Goal: Task Accomplishment & Management: Use online tool/utility

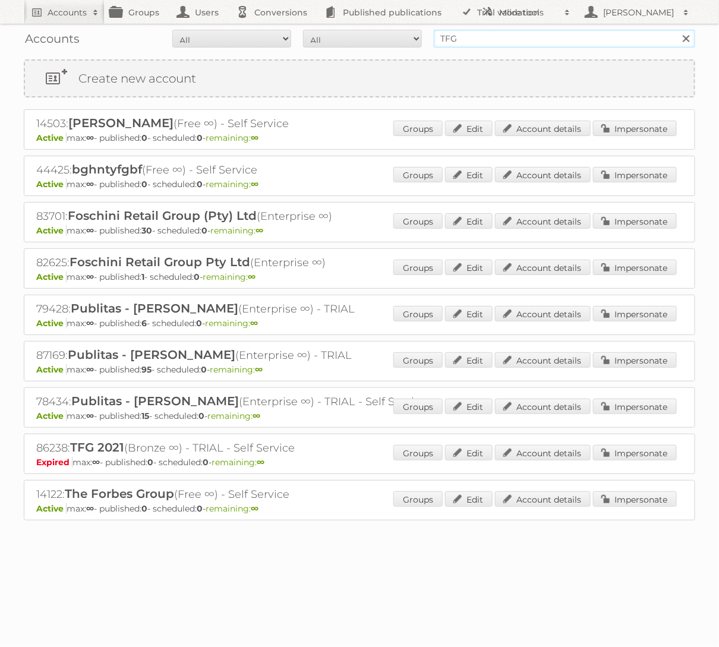
click at [506, 36] on input "TFG" at bounding box center [564, 39] width 261 height 18
type input "KARWEI"
click at [677, 30] on input "Search" at bounding box center [686, 39] width 18 height 18
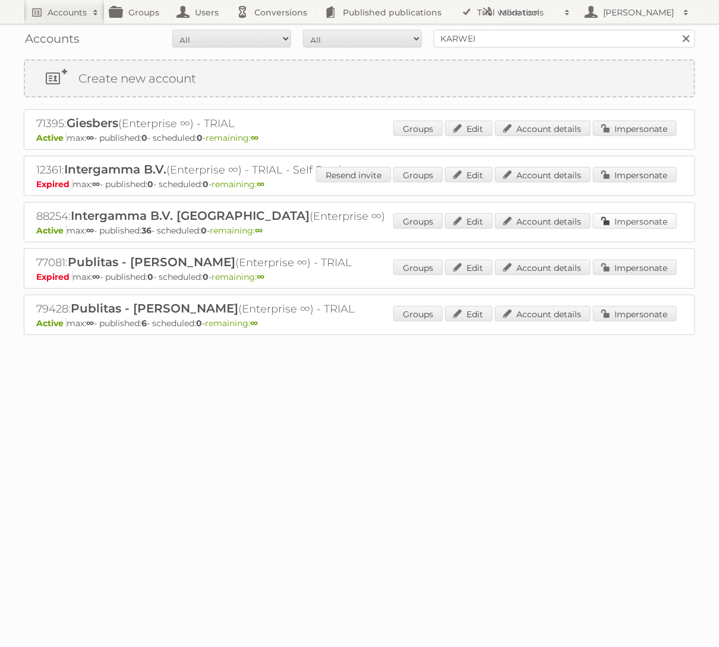
click at [644, 216] on link "Impersonate" at bounding box center [635, 220] width 84 height 15
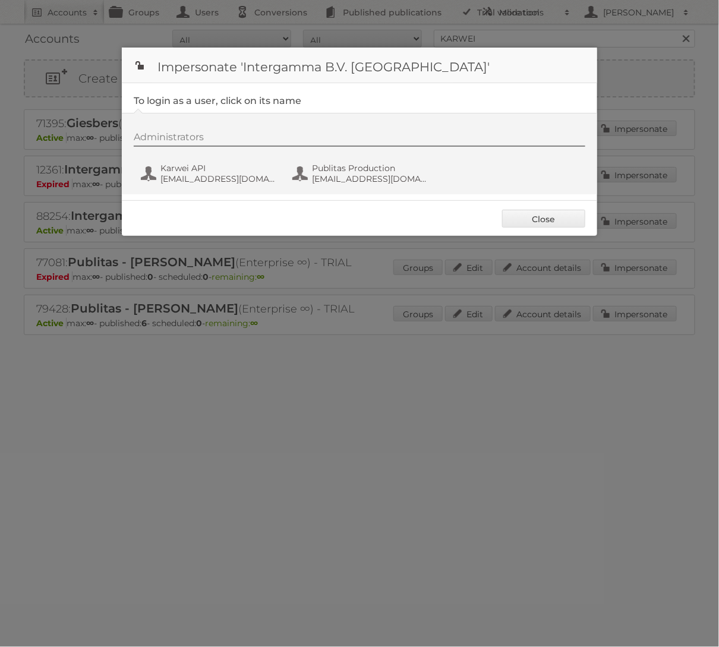
click at [350, 192] on div "Administrators Karwei API [EMAIL_ADDRESS][DOMAIN_NAME] Publitas Production [EMA…" at bounding box center [359, 153] width 475 height 81
click at [350, 175] on span "[EMAIL_ADDRESS][DOMAIN_NAME]" at bounding box center [369, 178] width 115 height 11
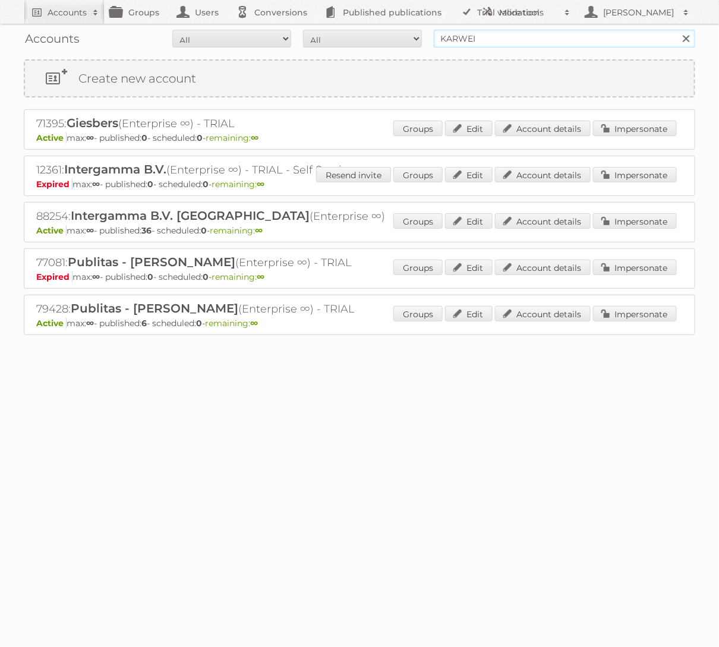
click at [472, 36] on input "KARWEI" at bounding box center [564, 39] width 261 height 18
type input "Aldi Süd"
click at [677, 30] on input "Search" at bounding box center [686, 39] width 18 height 18
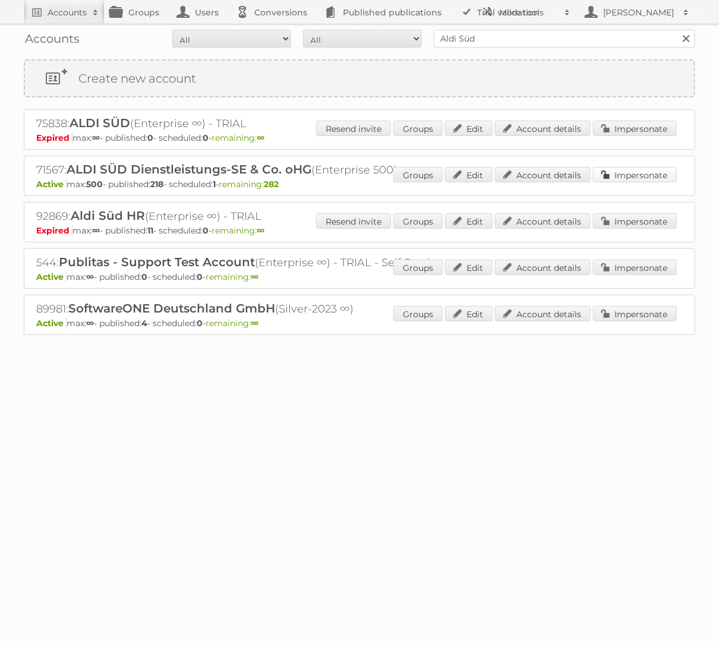
click at [647, 175] on link "Impersonate" at bounding box center [635, 174] width 84 height 15
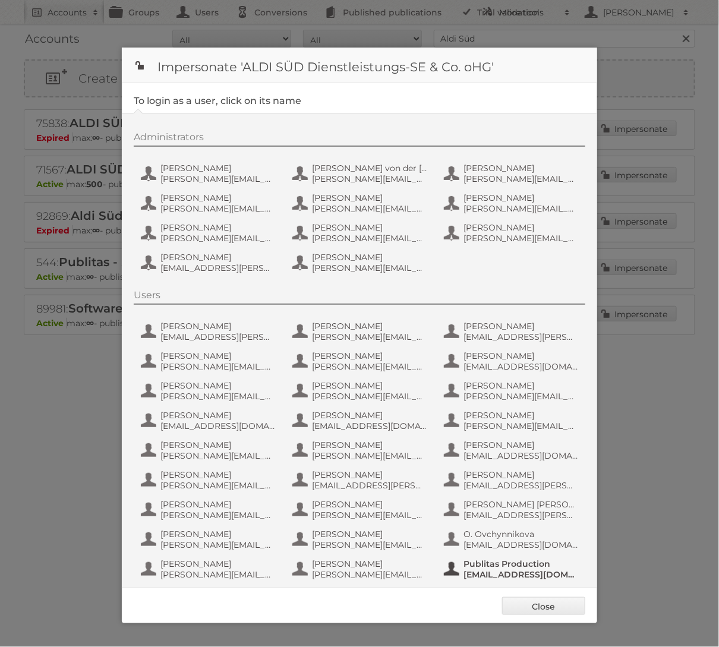
click at [532, 577] on span "fs+aldisud@publitas.com" at bounding box center [520, 574] width 115 height 11
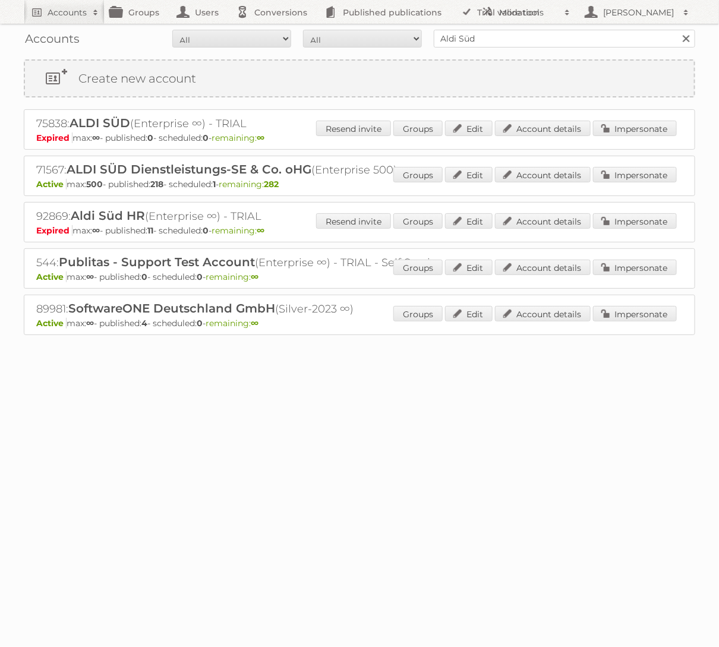
click at [636, 182] on div "Groups Edit Account details Impersonate" at bounding box center [534, 176] width 283 height 18
click at [636, 173] on link "Impersonate" at bounding box center [635, 174] width 84 height 15
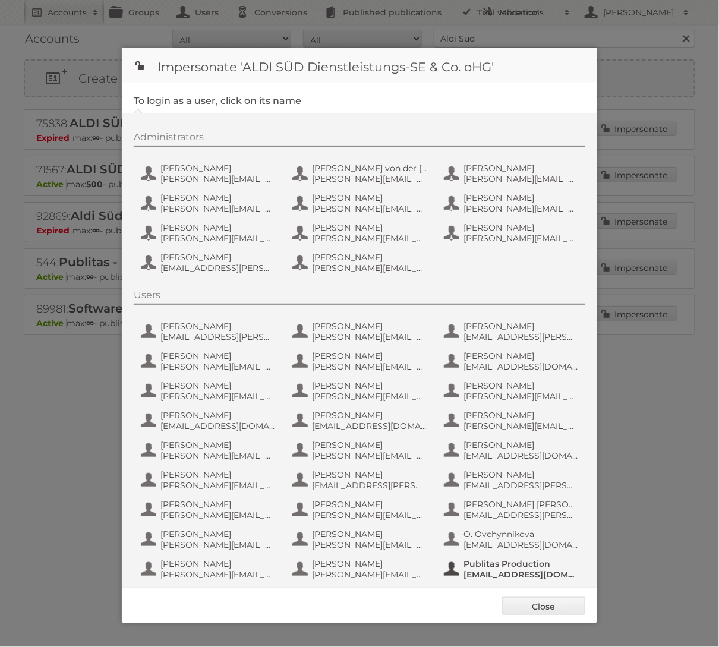
click at [512, 560] on span "Publitas Production" at bounding box center [520, 563] width 115 height 11
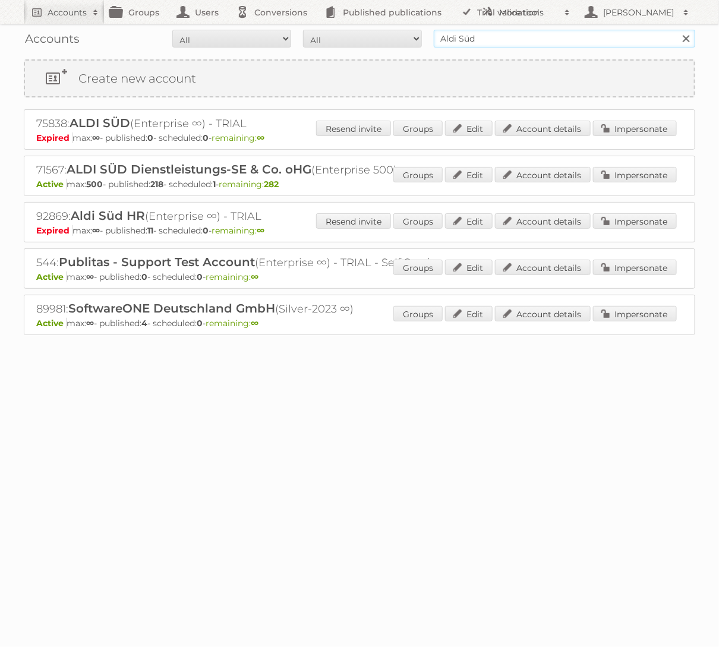
click at [551, 39] on input "Aldi Süd" at bounding box center [564, 39] width 261 height 18
type input "Welkoop"
click at [677, 30] on input "Search" at bounding box center [686, 39] width 18 height 18
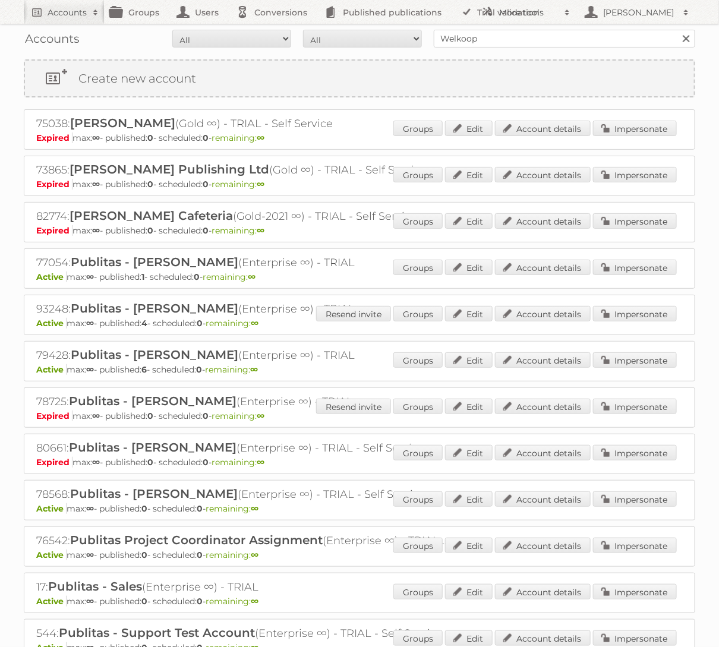
scroll to position [229, 0]
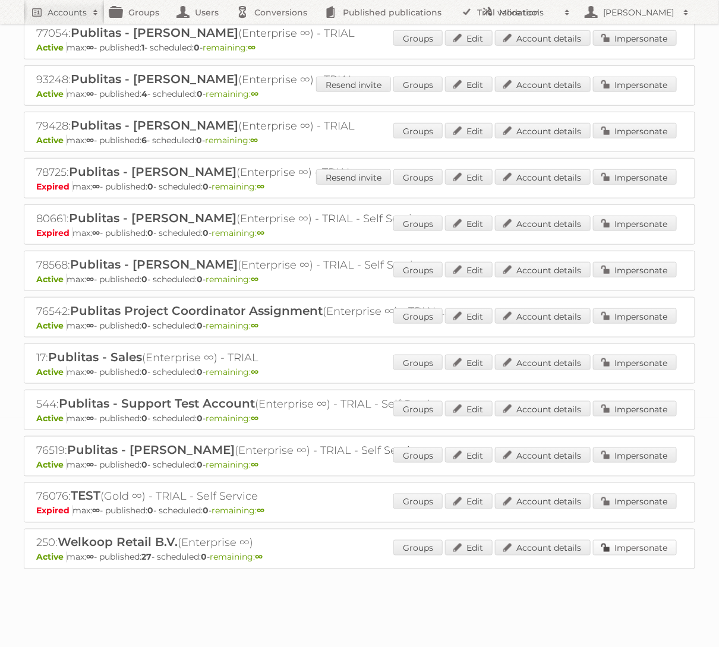
click at [614, 547] on link "Impersonate" at bounding box center [635, 547] width 84 height 15
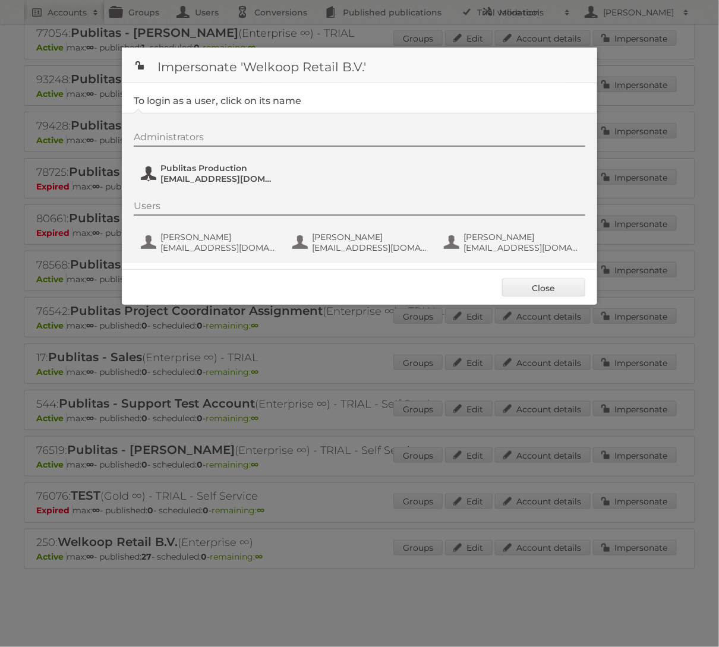
click at [213, 180] on span "fs+welkoop@publitas.com" at bounding box center [217, 178] width 115 height 11
